Goal: Information Seeking & Learning: Compare options

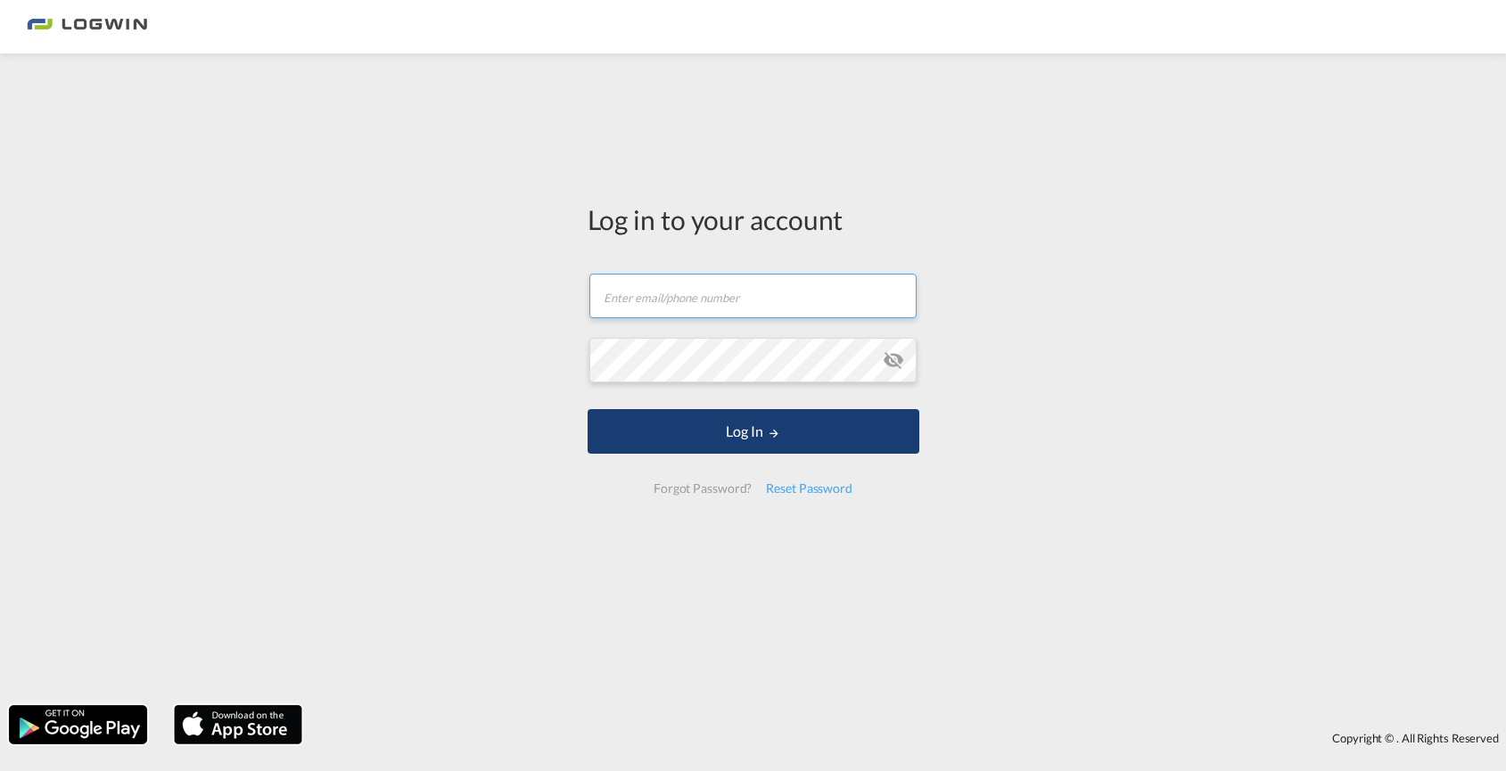
type input "[EMAIL_ADDRESS][DOMAIN_NAME]"
click at [744, 438] on button "Log In" at bounding box center [754, 431] width 332 height 45
